Goal: Check status: Check status

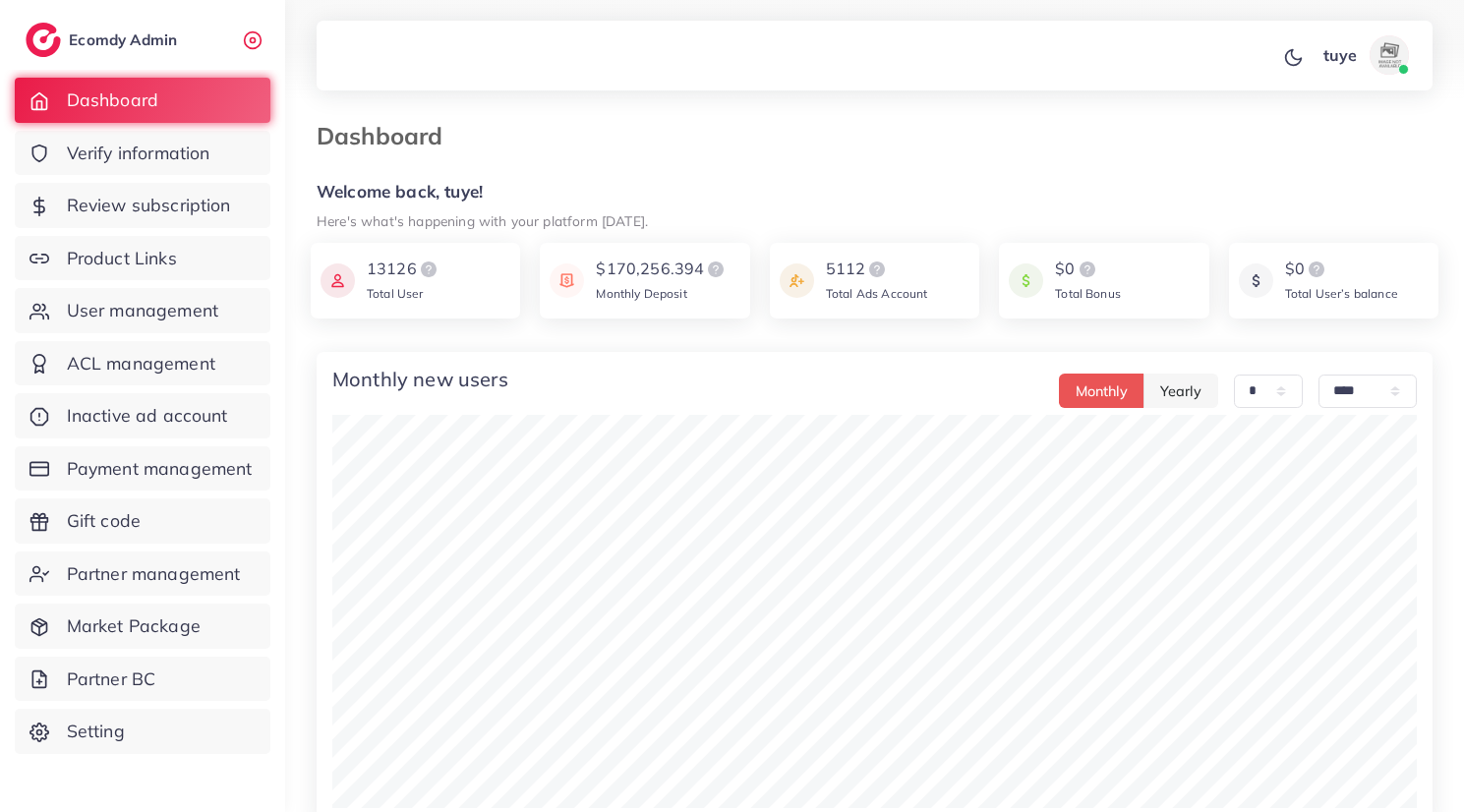
select select "*"
select select "****"
select select "*"
select select "****"
select select "*"
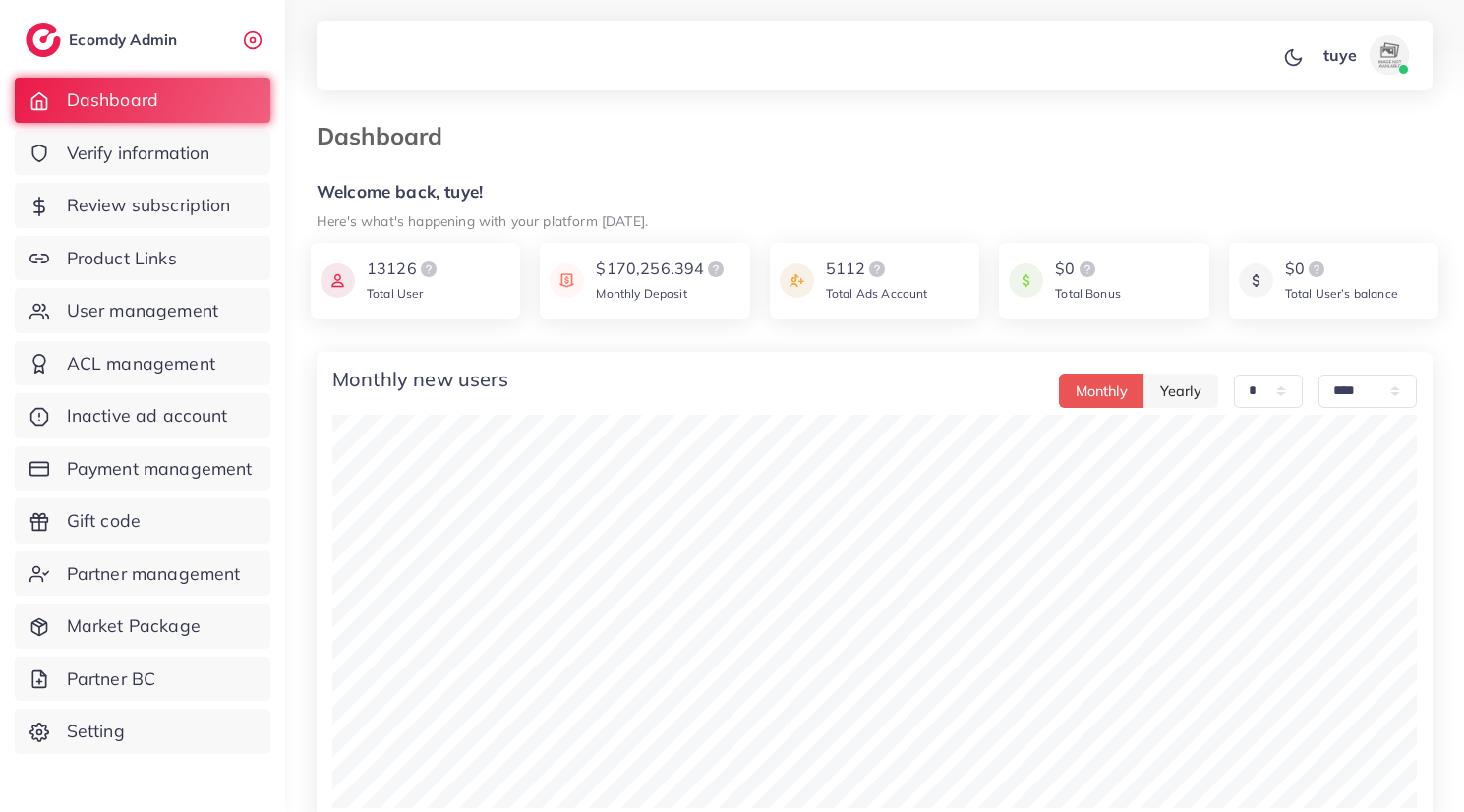
select select "****"
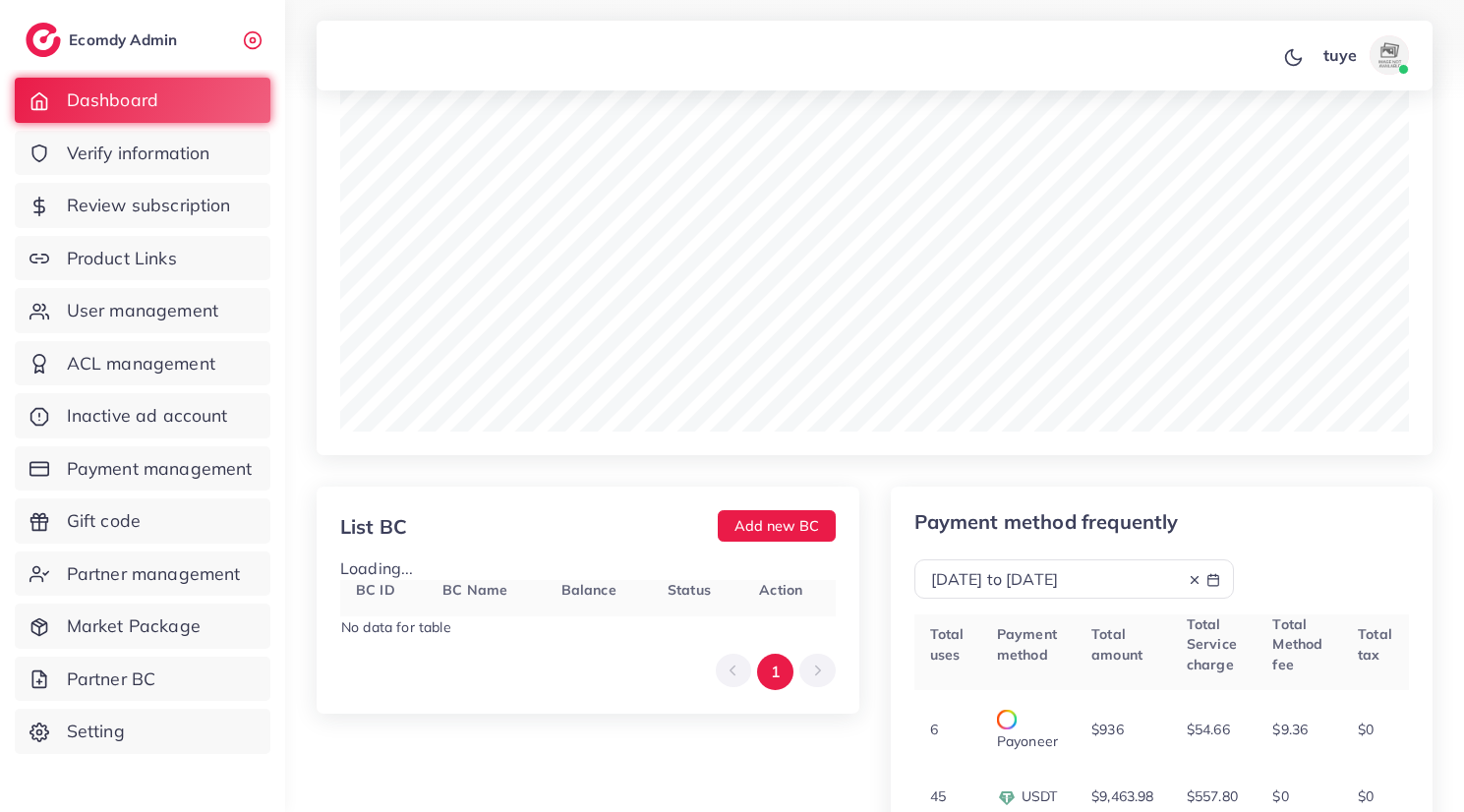
scroll to position [2540, 0]
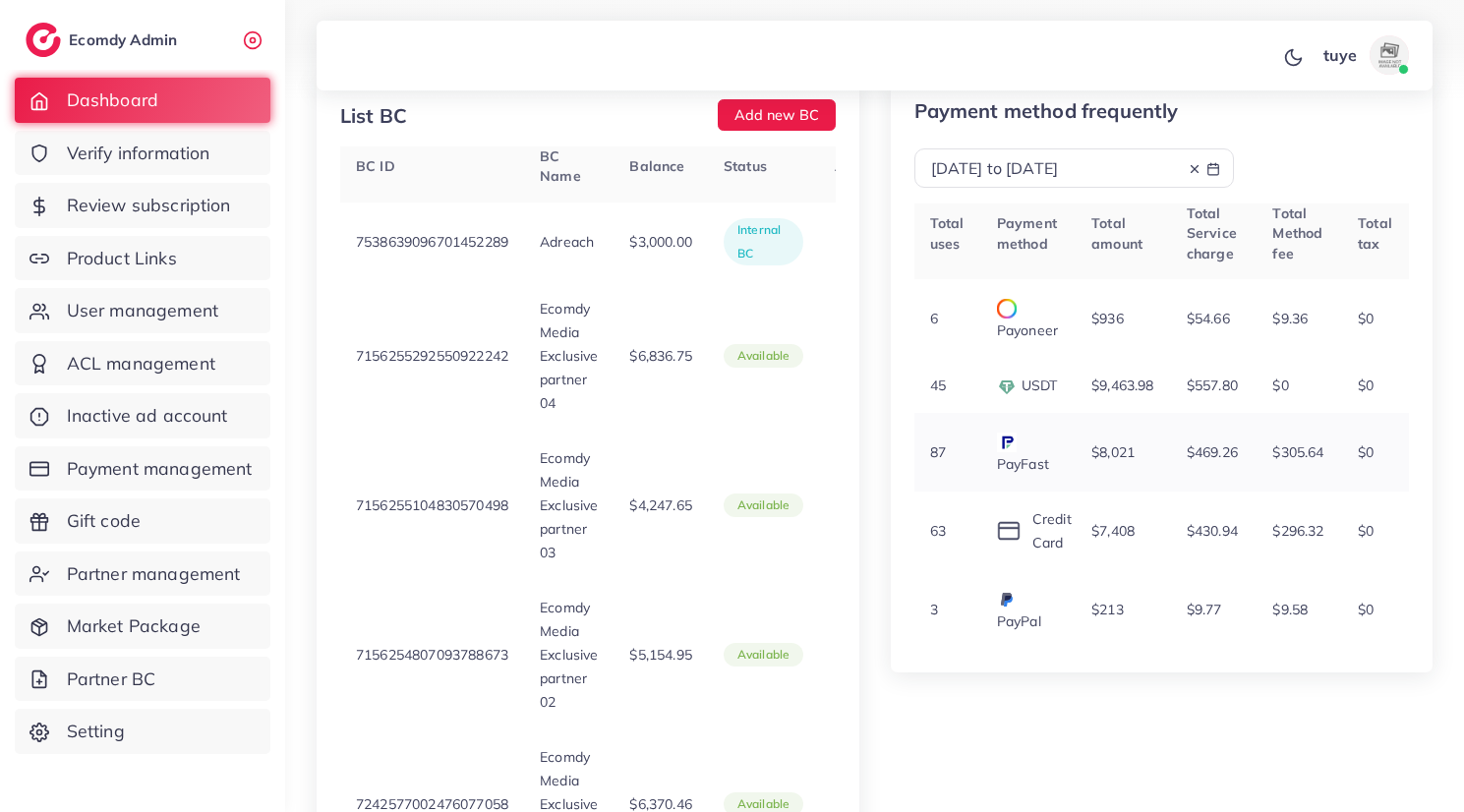
drag, startPoint x: 1080, startPoint y: 478, endPoint x: 1154, endPoint y: 478, distance: 73.8
click at [1154, 478] on td "$8,021" at bounding box center [1123, 452] width 95 height 79
click at [1063, 478] on td "PayFast" at bounding box center [1029, 452] width 94 height 79
drag, startPoint x: 1082, startPoint y: 475, endPoint x: 1137, endPoint y: 475, distance: 55.1
click at [1137, 475] on td "$8,021" at bounding box center [1123, 452] width 95 height 79
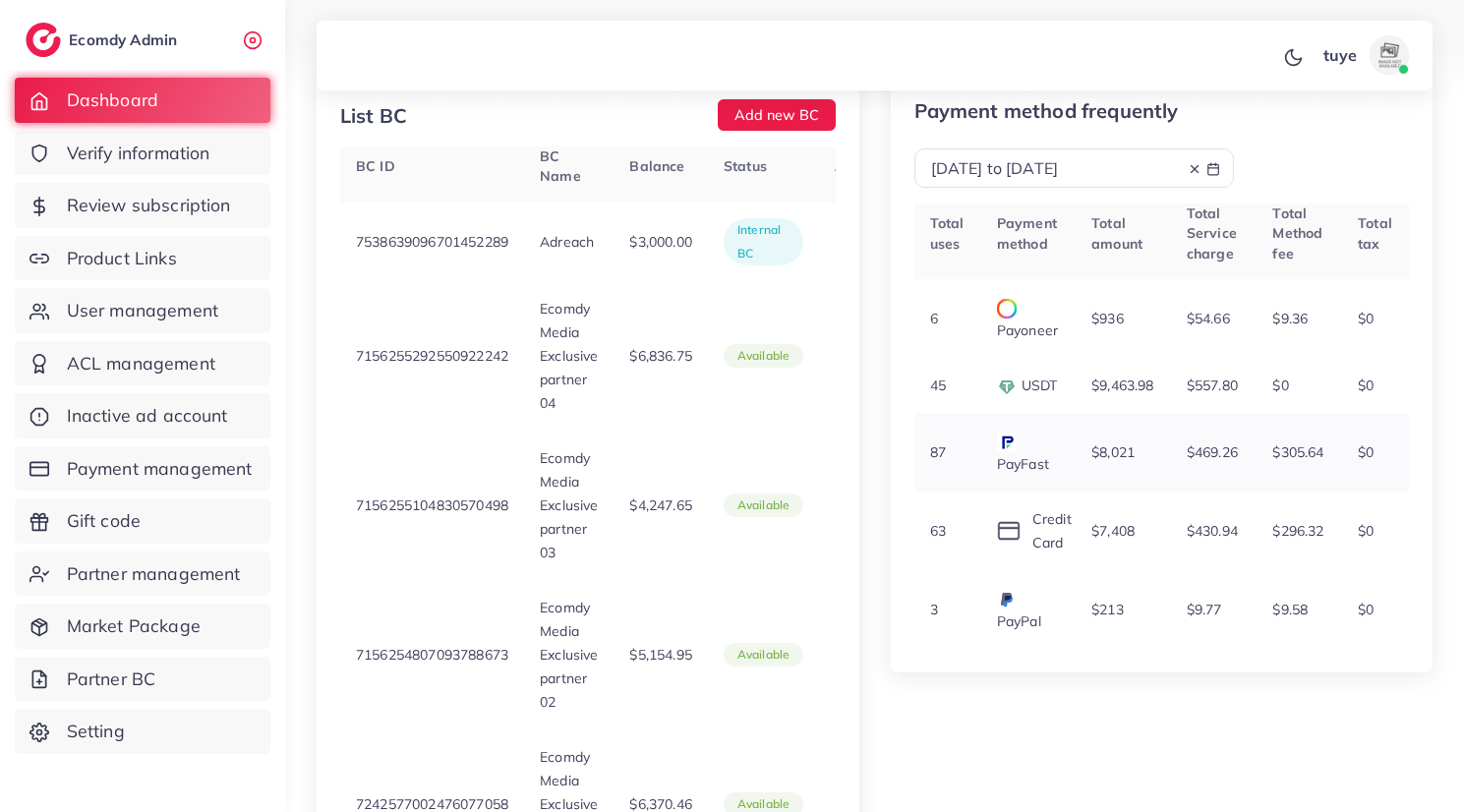
click at [1146, 464] on div "$8,021" at bounding box center [1124, 453] width 64 height 24
drag, startPoint x: 1138, startPoint y: 477, endPoint x: 1088, endPoint y: 477, distance: 50.2
click at [1088, 477] on td "$8,021" at bounding box center [1123, 452] width 95 height 79
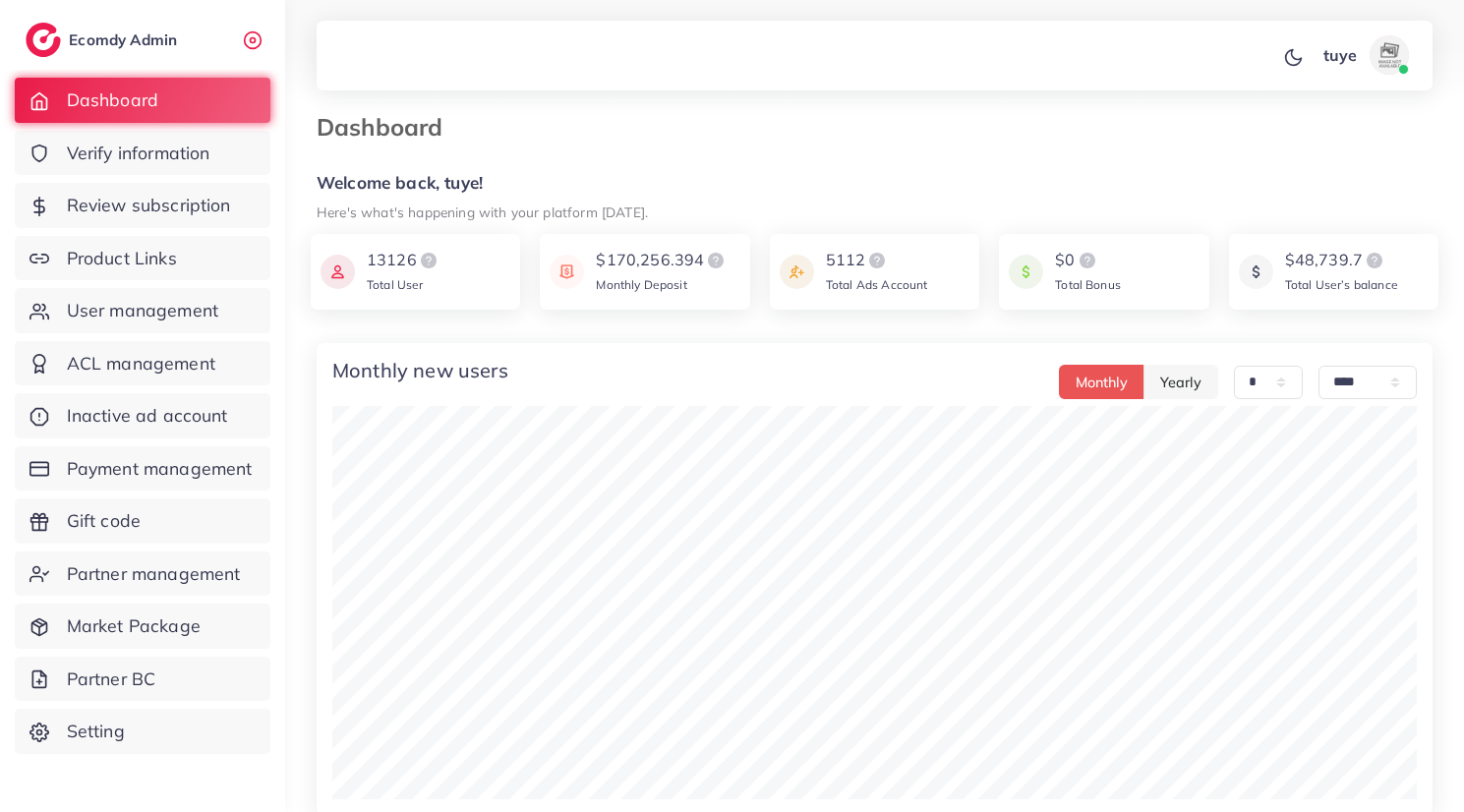
scroll to position [0, 0]
